Goal: Use online tool/utility: Utilize a website feature to perform a specific function

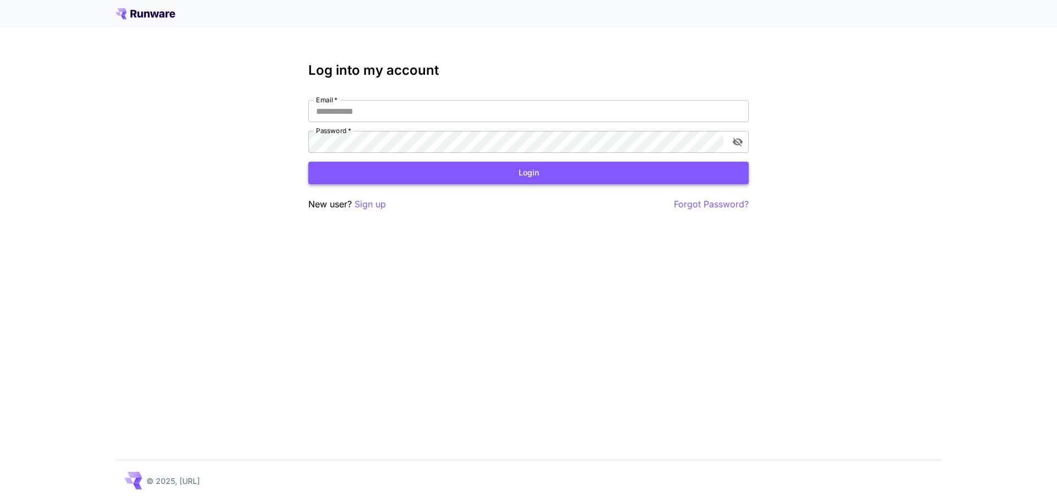
type input "**********"
click at [559, 174] on button "Login" at bounding box center [528, 173] width 440 height 23
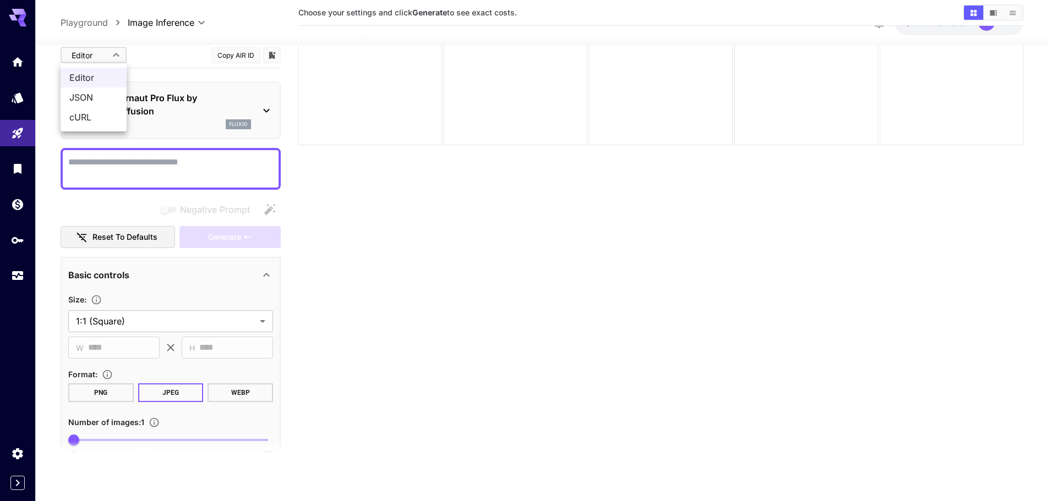
click at [103, 56] on body "**********" at bounding box center [528, 207] width 1057 height 588
click at [154, 59] on div at bounding box center [528, 250] width 1057 height 501
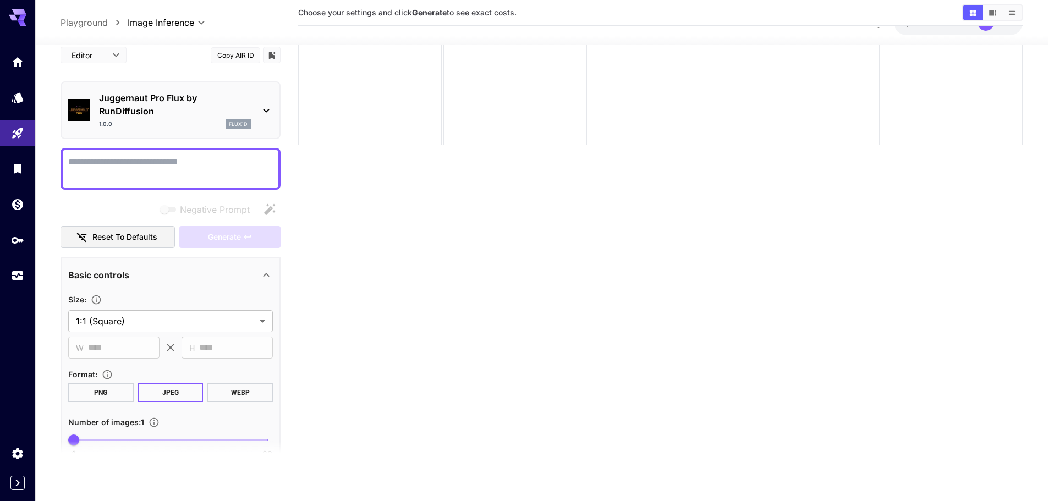
click at [145, 105] on p "Juggernaut Pro Flux by RunDiffusion" at bounding box center [175, 104] width 152 height 26
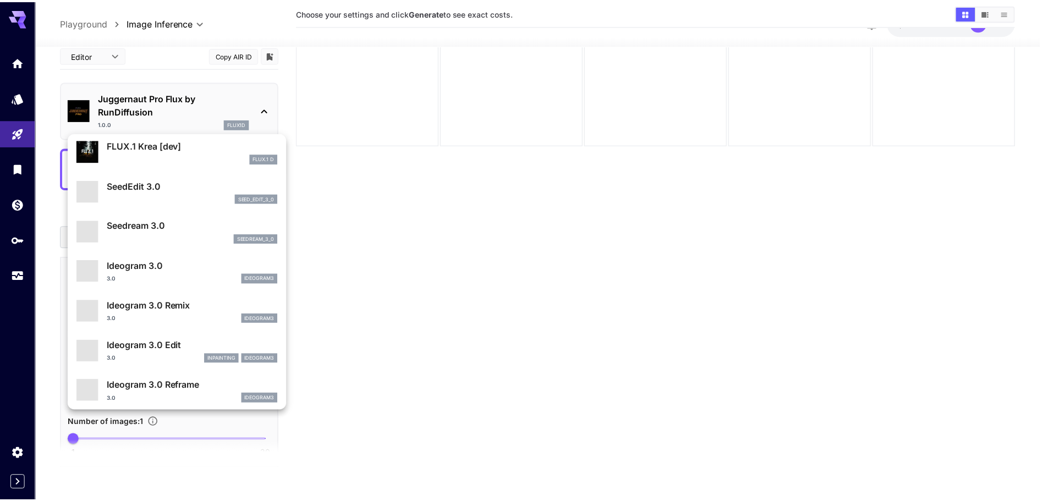
scroll to position [244, 0]
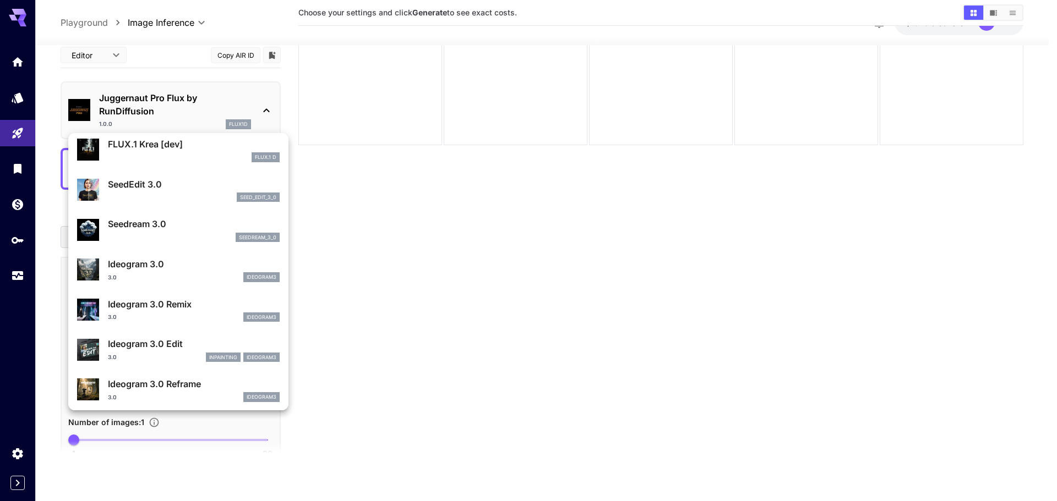
click at [141, 268] on p "Ideogram 3.0" at bounding box center [194, 264] width 172 height 13
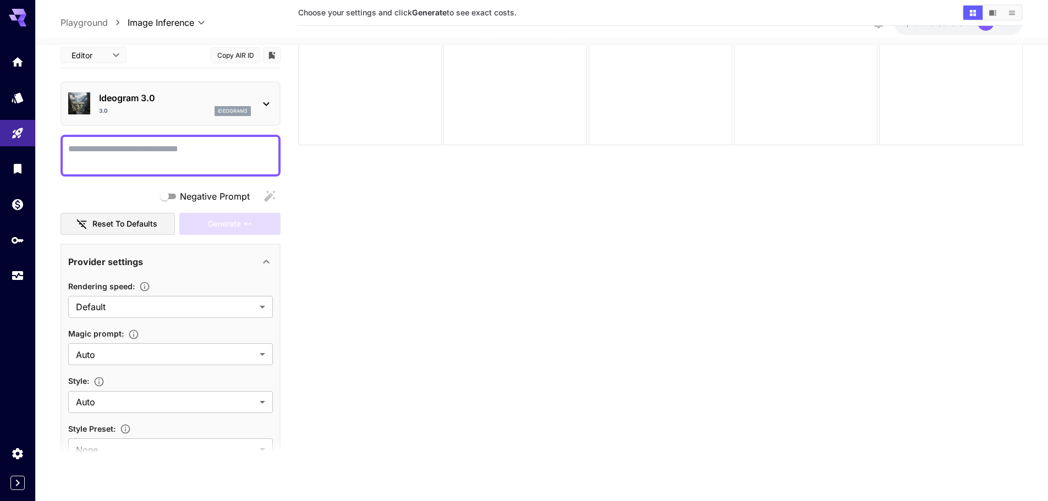
click at [174, 112] on div "3.0 ideogram3" at bounding box center [175, 111] width 152 height 10
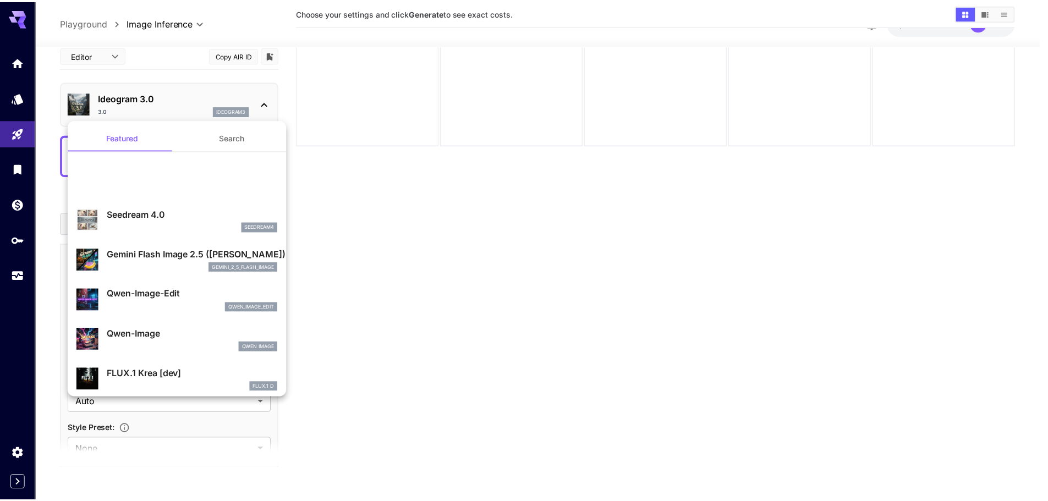
scroll to position [243, 0]
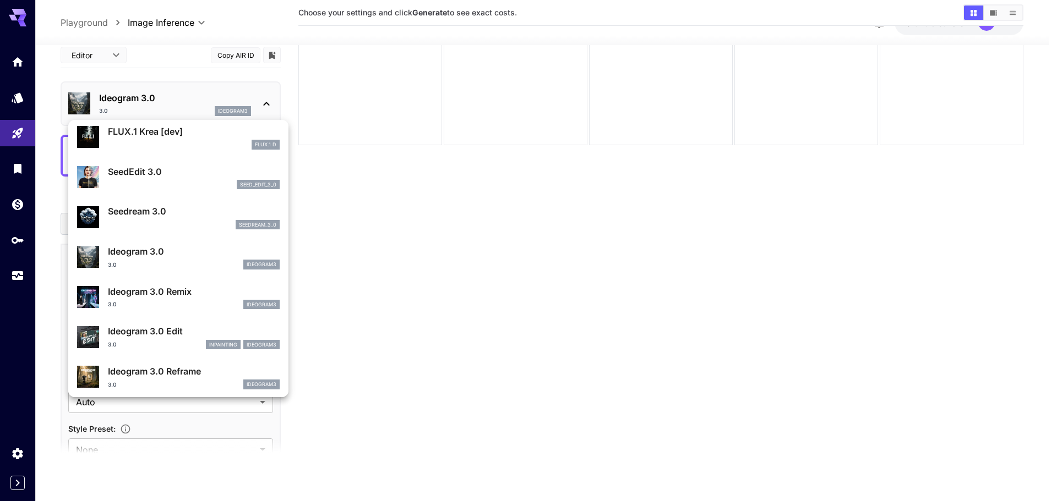
click at [222, 258] on p "Ideogram 3.0" at bounding box center [194, 251] width 172 height 13
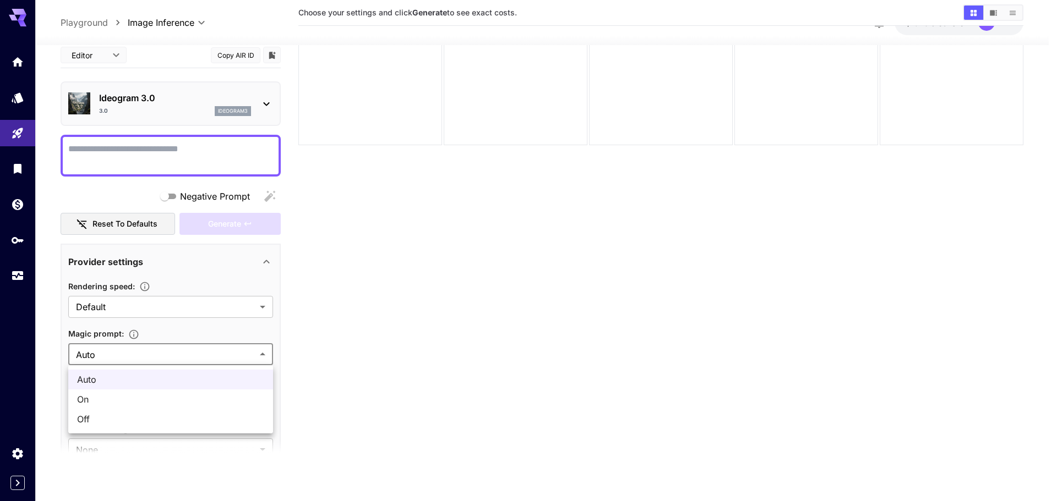
click at [133, 355] on body "**********" at bounding box center [528, 207] width 1057 height 588
click at [173, 274] on div at bounding box center [528, 250] width 1057 height 501
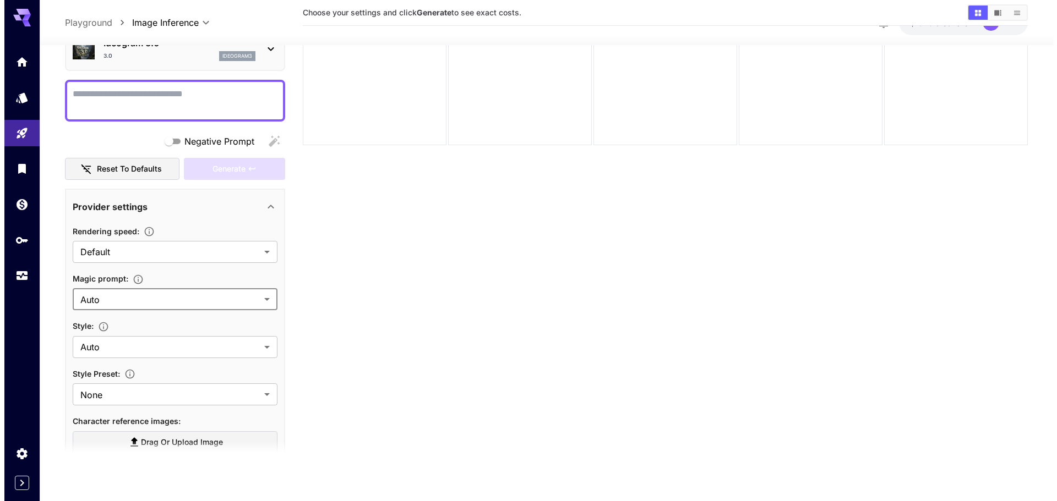
scroll to position [0, 0]
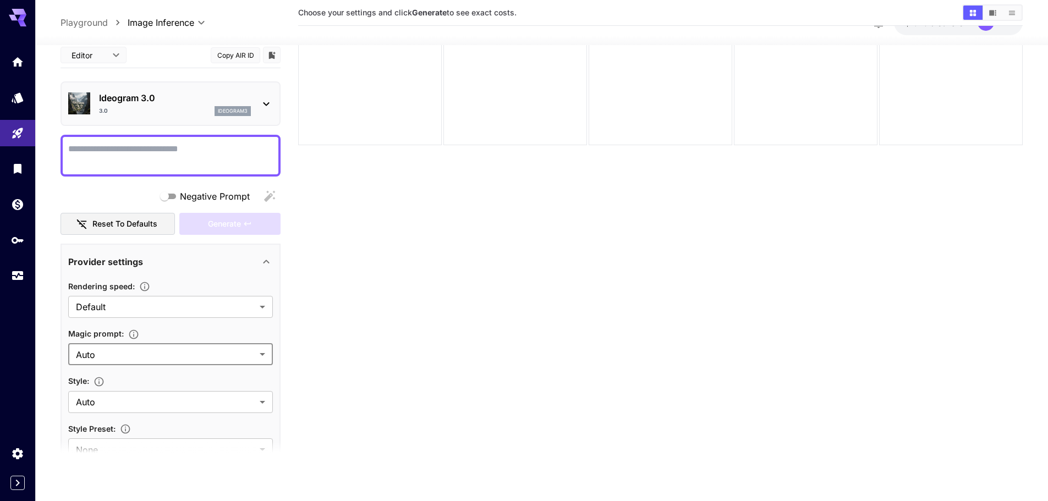
click at [226, 92] on p "Ideogram 3.0" at bounding box center [175, 97] width 152 height 13
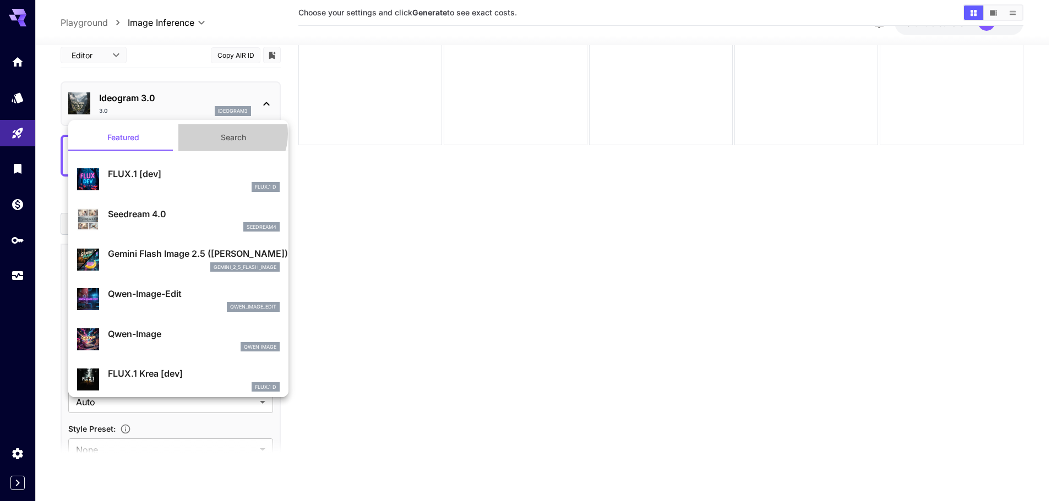
click at [222, 134] on button "Search" at bounding box center [233, 137] width 110 height 26
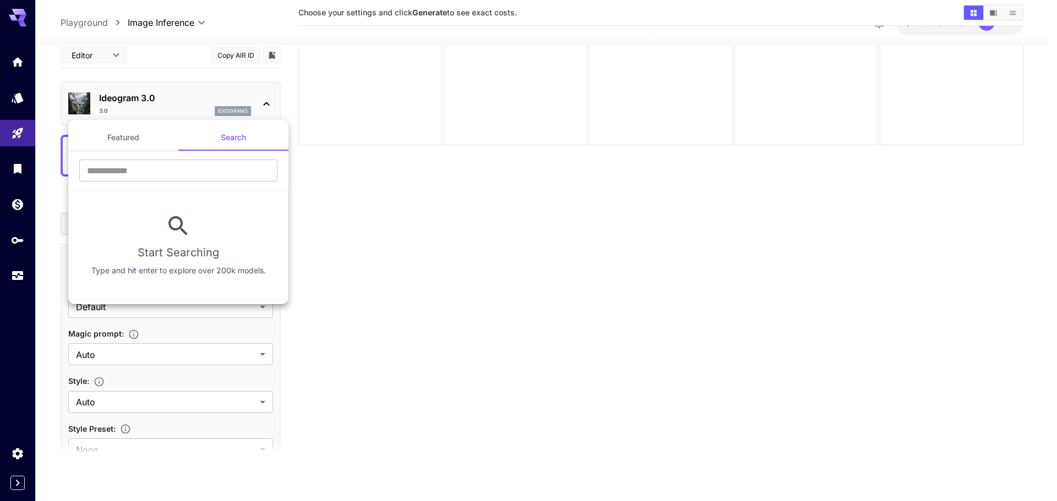
click at [108, 140] on button "Featured" at bounding box center [123, 137] width 110 height 26
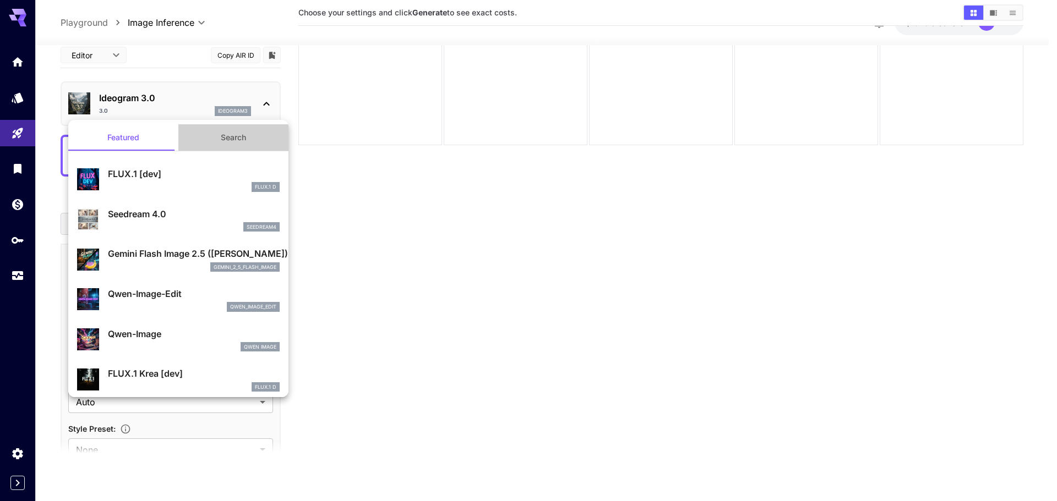
click at [231, 137] on button "Search" at bounding box center [233, 137] width 110 height 26
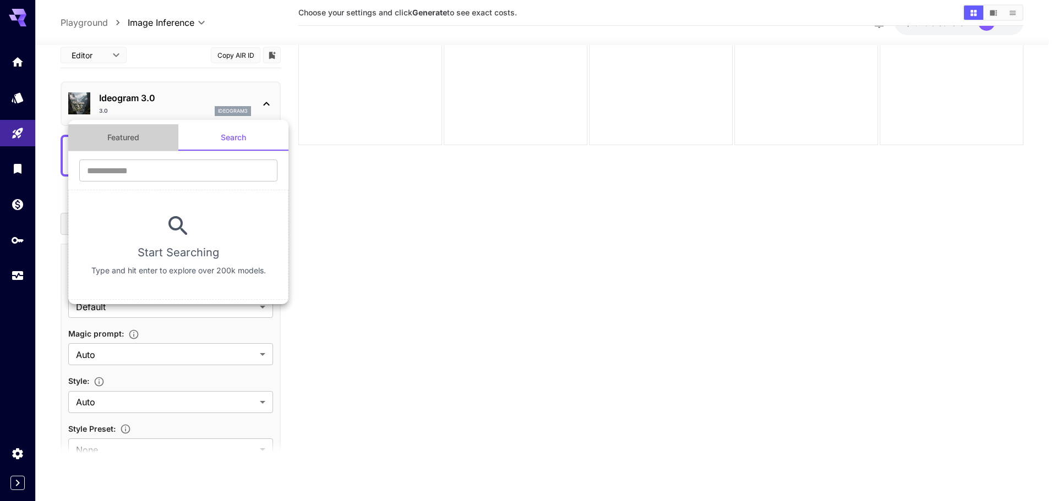
click at [150, 135] on button "Featured" at bounding box center [123, 137] width 110 height 26
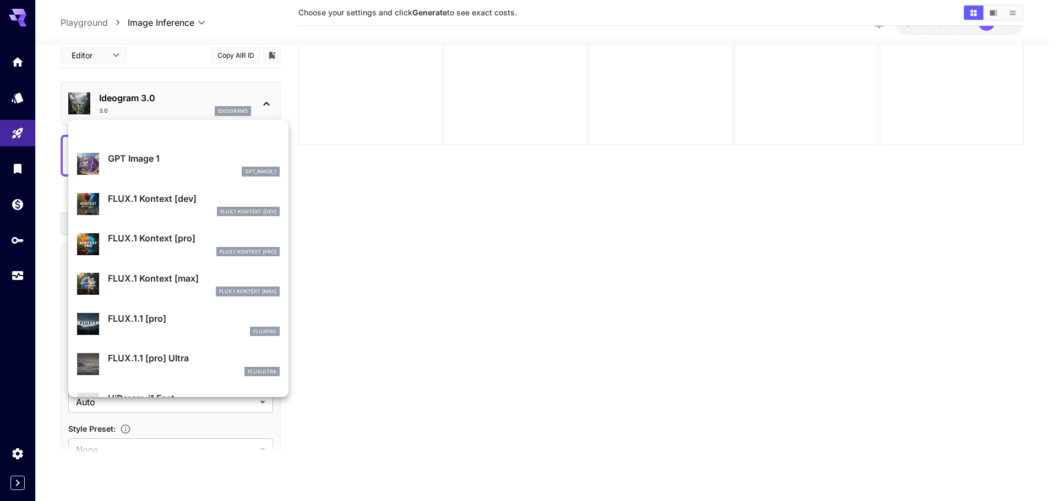
scroll to position [744, 0]
